Goal: Task Accomplishment & Management: Complete application form

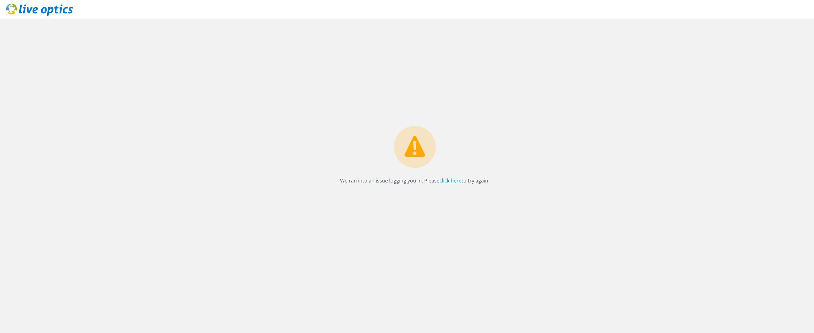
click at [451, 181] on link "click here" at bounding box center [451, 180] width 22 height 7
click at [453, 183] on link "click here" at bounding box center [451, 180] width 22 height 7
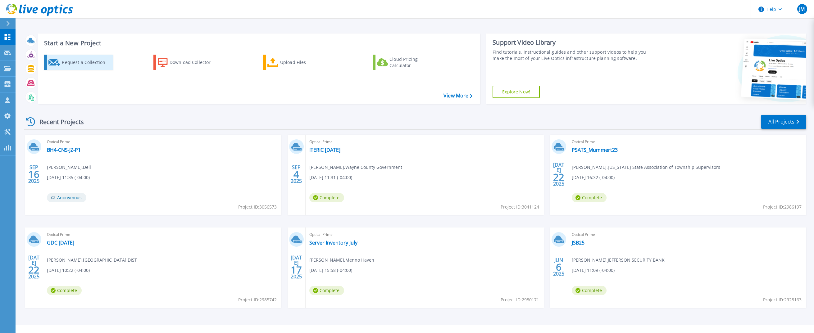
click at [88, 65] on div "Request a Collection" at bounding box center [87, 62] width 50 height 12
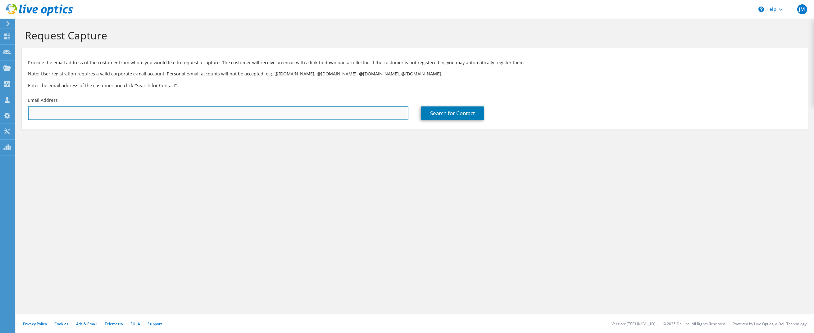
click at [91, 110] on input "text" at bounding box center [218, 114] width 381 height 14
paste input "valerihartman@centralpenn.edu"
type input "valerihartman@centralpenn.edu"
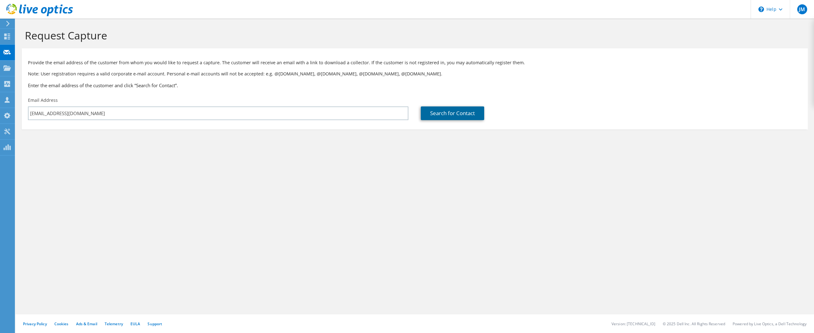
click at [459, 115] on link "Search for Contact" at bounding box center [452, 114] width 63 height 14
type input "Central Penn, Inc"
type input "Val"
type input "Hartman"
type input "United States"
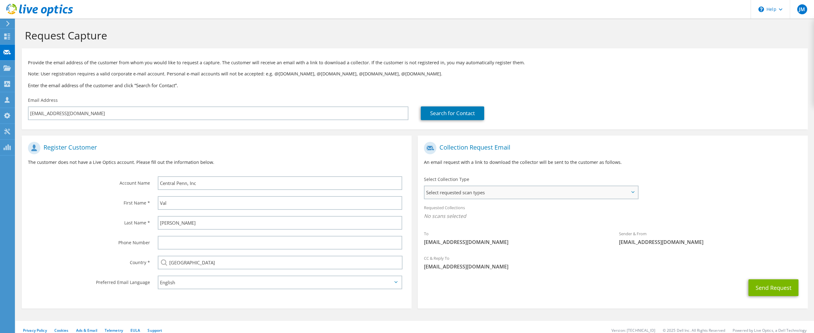
click at [487, 192] on span "Select requested scan types" at bounding box center [531, 192] width 213 height 12
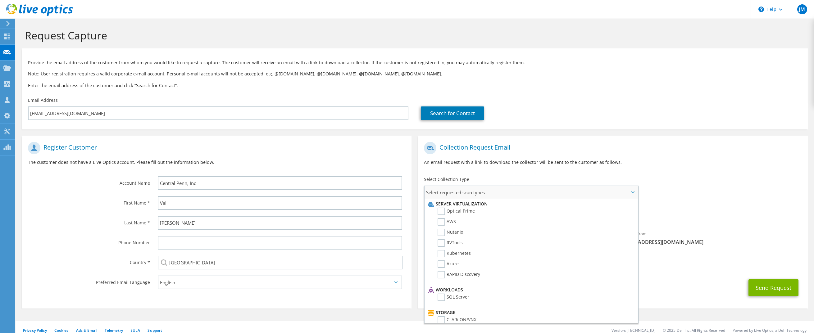
click at [487, 192] on span "Select requested scan types" at bounding box center [531, 192] width 213 height 12
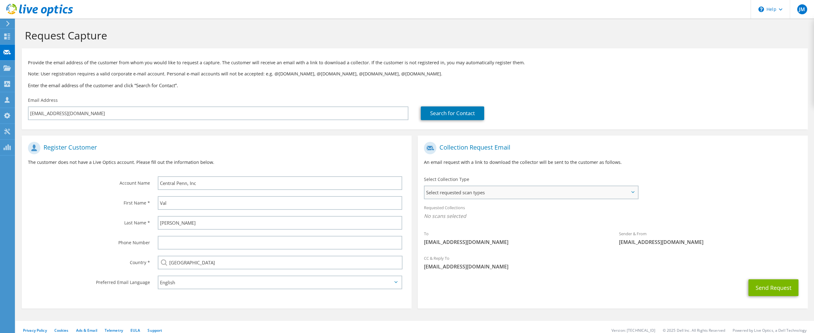
click at [487, 192] on span "Select requested scan types" at bounding box center [531, 192] width 213 height 12
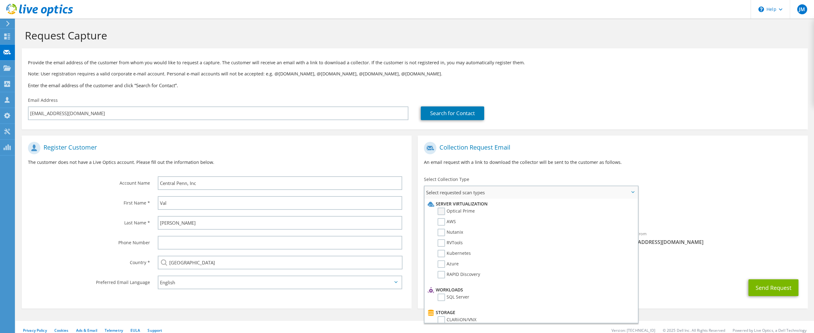
click at [445, 213] on label "Optical Prime" at bounding box center [456, 211] width 37 height 7
click at [0, 0] on input "Optical Prime" at bounding box center [0, 0] width 0 height 0
click at [699, 196] on div "To valerihartman@centralpenn.edu Sender & From liveoptics@liveoptics.com" at bounding box center [613, 196] width 390 height 115
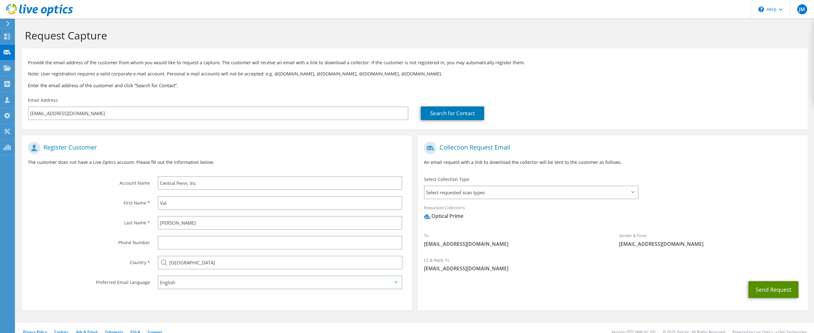
click at [768, 290] on button "Send Request" at bounding box center [774, 290] width 50 height 17
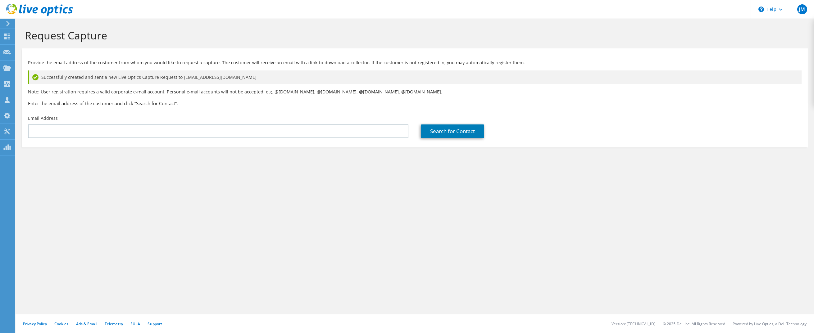
click at [148, 21] on div "Request Capture" at bounding box center [415, 34] width 793 height 30
click at [4, 40] on div at bounding box center [6, 37] width 7 height 7
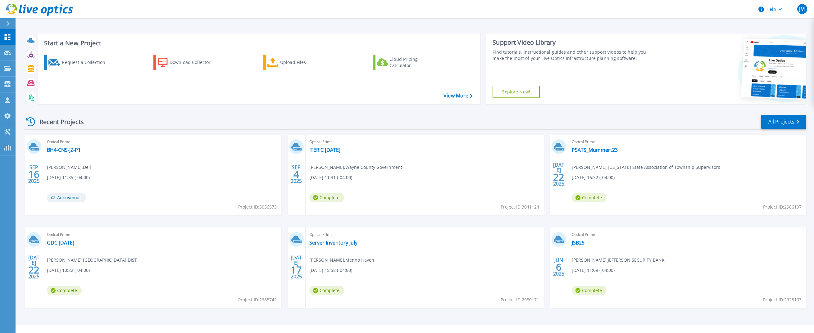
click at [6, 195] on div "Dashboard Dashboard Request Capture Request Capture Projects Projects Search Pr…" at bounding box center [8, 181] width 16 height 305
